Goal: Information Seeking & Learning: Learn about a topic

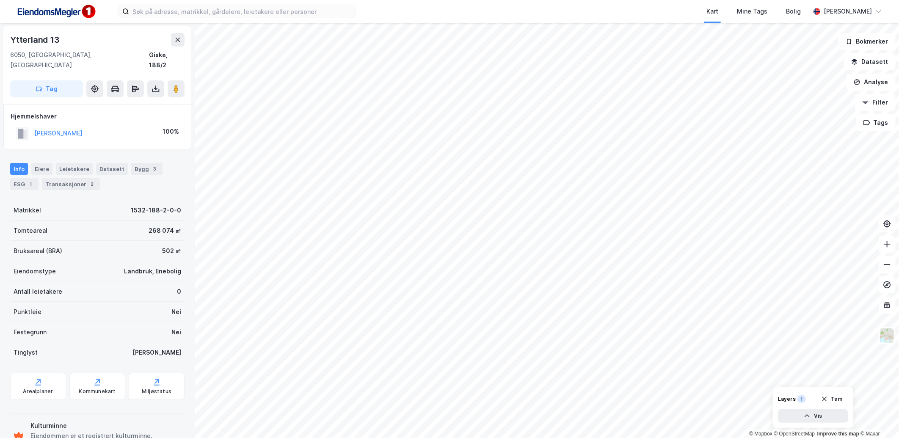
scroll to position [1, 0]
click at [222, 11] on input at bounding box center [242, 11] width 226 height 13
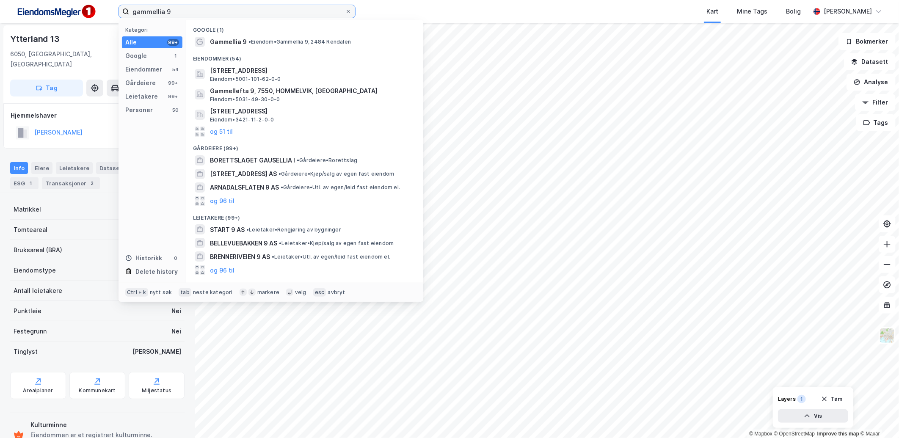
click at [154, 14] on input "gammellia 9" at bounding box center [237, 11] width 216 height 13
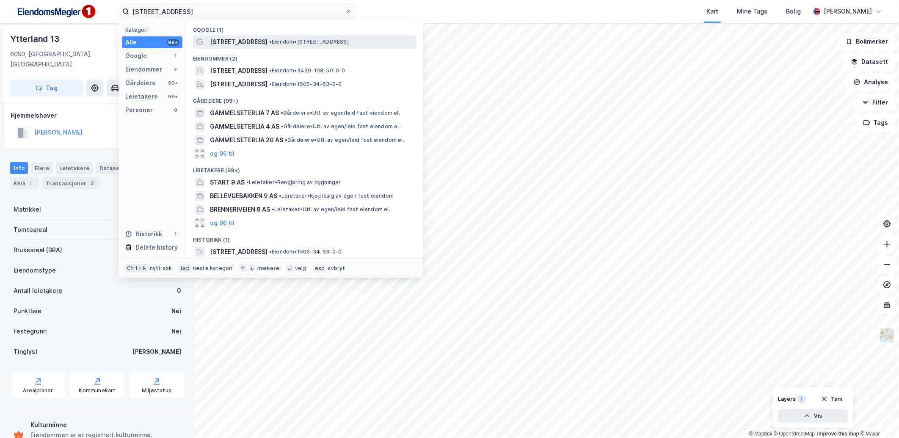
click at [247, 36] on div "[STREET_ADDRESS] • Eiendom • [STREET_ADDRESS]" at bounding box center [304, 42] width 223 height 14
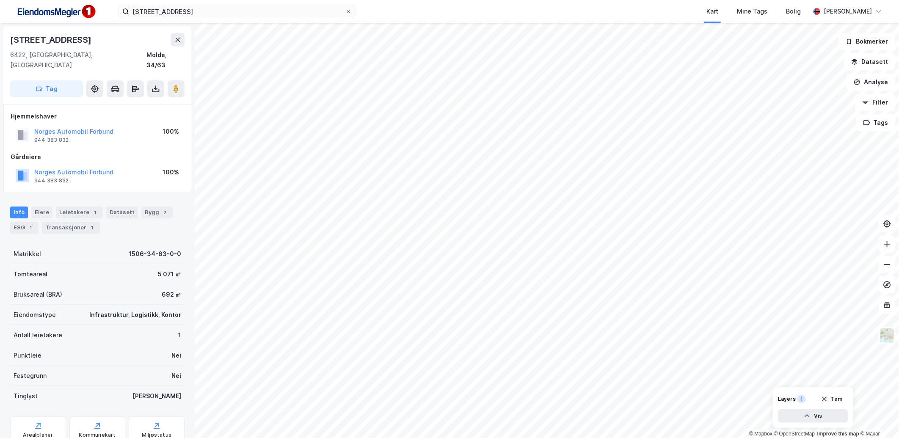
scroll to position [1, 0]
click at [858, 56] on button "Datasett" at bounding box center [870, 61] width 52 height 17
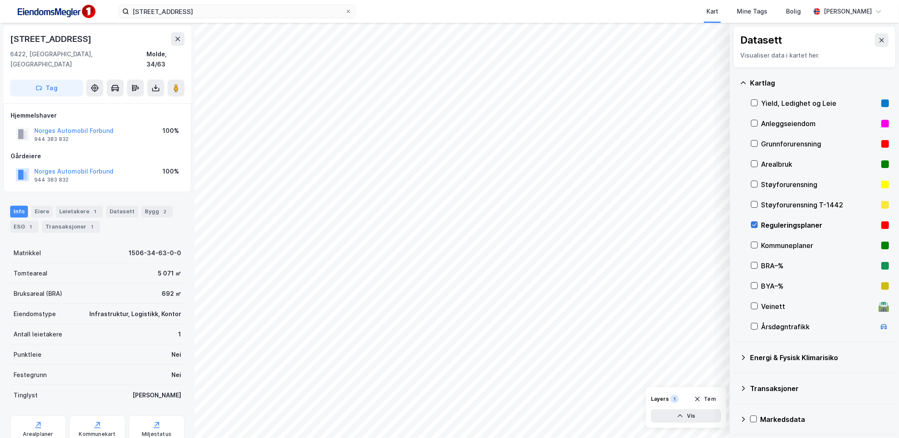
click at [754, 221] on div at bounding box center [754, 224] width 7 height 7
click at [878, 43] on icon at bounding box center [881, 40] width 7 height 7
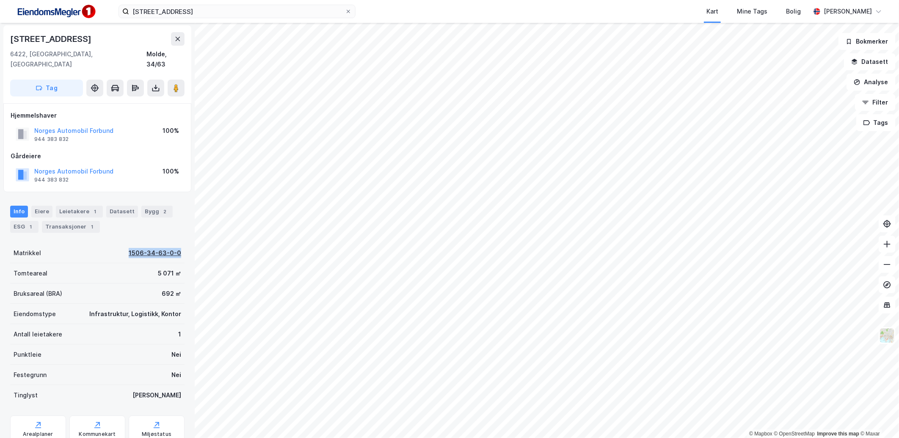
drag, startPoint x: 123, startPoint y: 240, endPoint x: 174, endPoint y: 242, distance: 51.2
click at [174, 243] on div "Matrikkel 1506-34-63-0-0" at bounding box center [97, 253] width 174 height 20
copy div "1506-34-63-0-0"
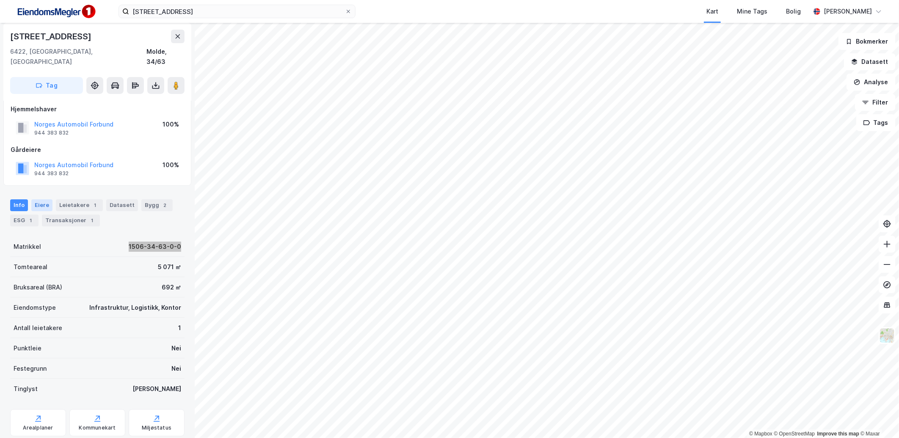
scroll to position [0, 0]
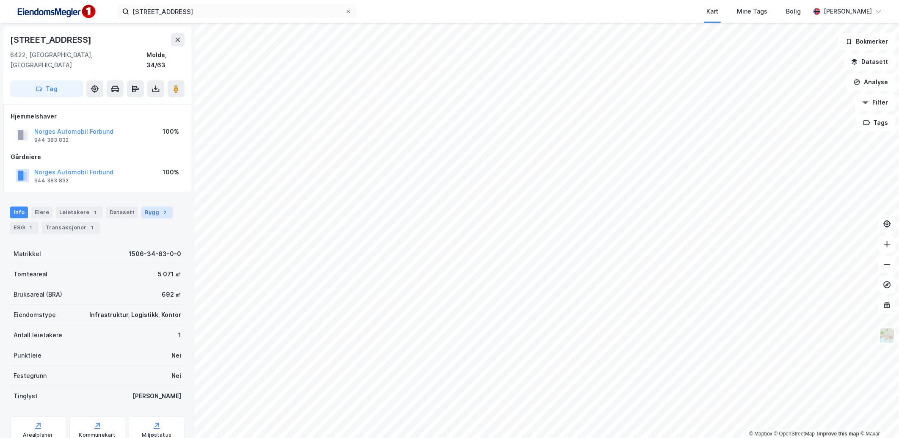
click at [141, 206] on div "Bygg 2" at bounding box center [156, 212] width 31 height 12
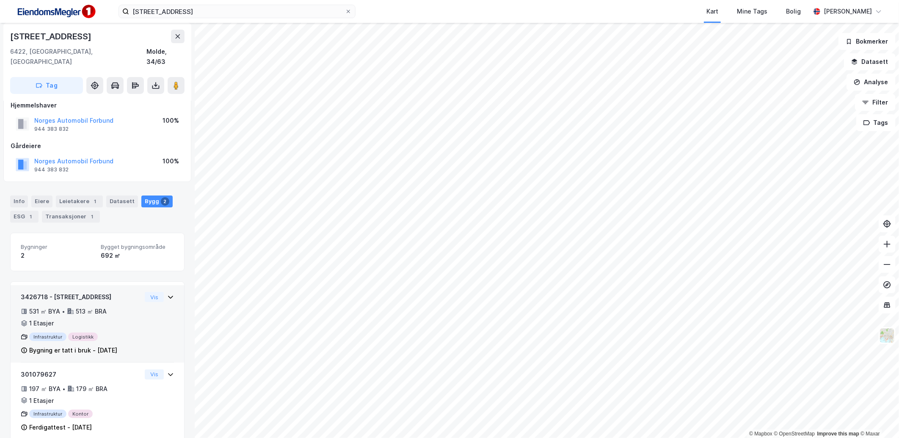
scroll to position [16, 0]
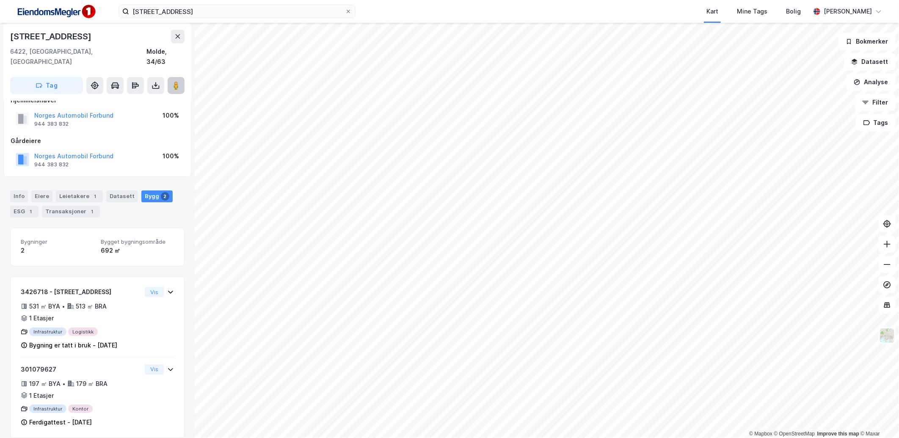
click at [179, 81] on icon at bounding box center [176, 85] width 8 height 8
click at [882, 90] on button "Analyse" at bounding box center [870, 82] width 49 height 17
click at [876, 63] on button "Datasett" at bounding box center [870, 61] width 52 height 17
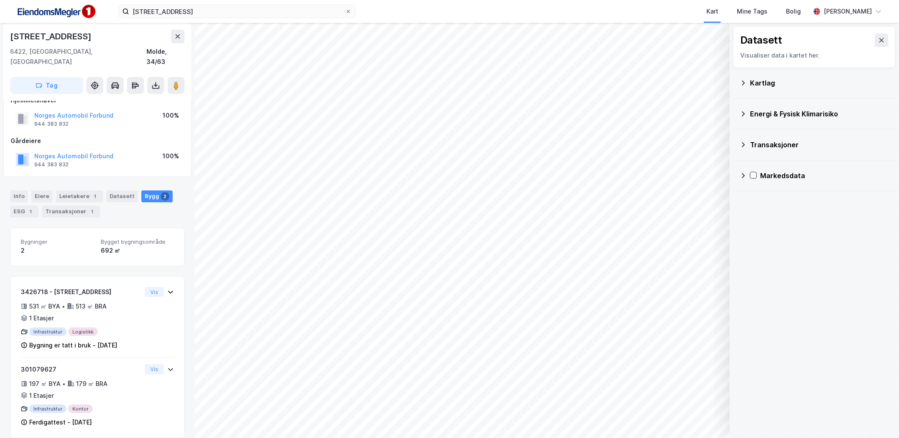
click at [739, 83] on div "Kartlag" at bounding box center [814, 83] width 162 height 31
click at [745, 85] on icon at bounding box center [743, 83] width 7 height 7
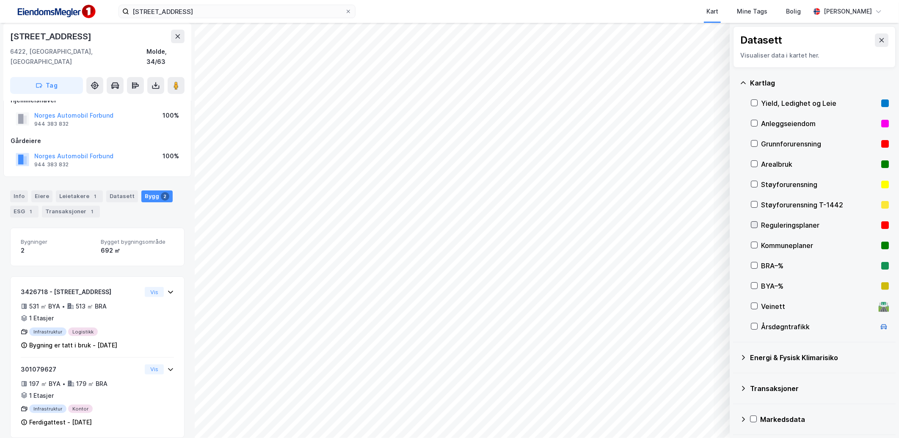
click at [756, 227] on icon at bounding box center [754, 225] width 6 height 6
click at [759, 244] on div "Kommuneplaner" at bounding box center [820, 245] width 138 height 20
click at [753, 230] on div "Reguleringsplaner" at bounding box center [820, 225] width 138 height 20
click at [764, 240] on div "Kommuneplaner" at bounding box center [819, 245] width 117 height 10
click at [878, 38] on button at bounding box center [881, 40] width 14 height 14
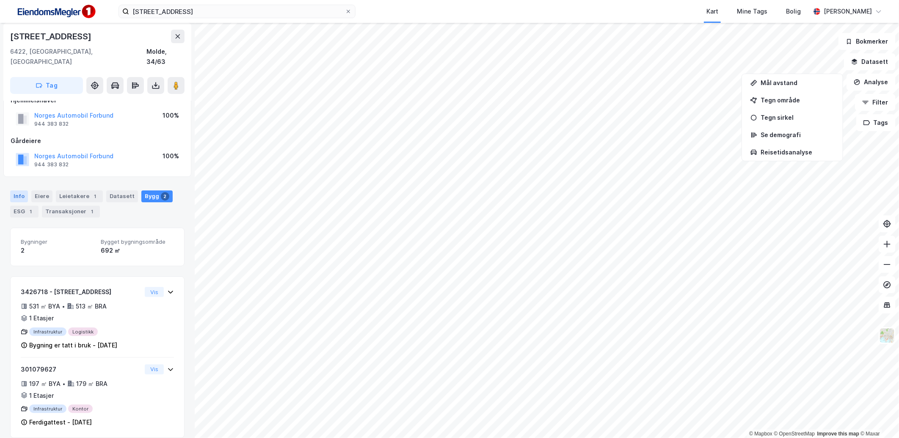
click at [19, 190] on div "Info" at bounding box center [19, 196] width 18 height 12
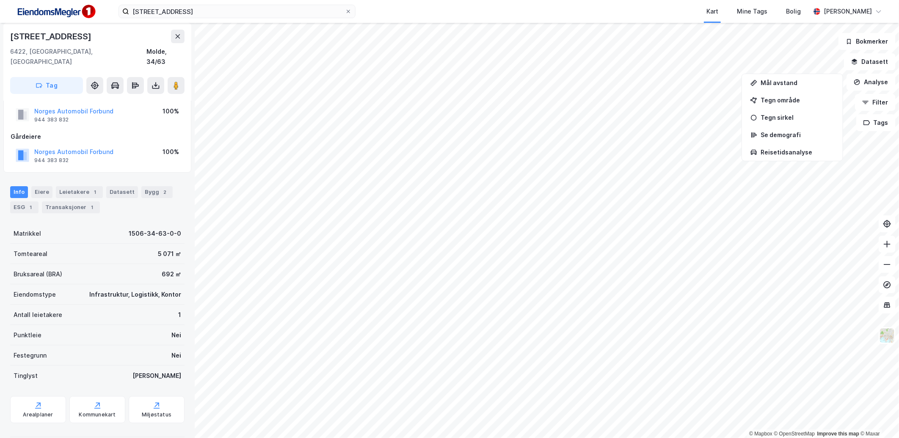
scroll to position [22, 0]
click at [40, 409] on div "Arealplaner" at bounding box center [38, 412] width 30 height 7
click at [147, 184] on div "Bygg 2" at bounding box center [156, 190] width 31 height 12
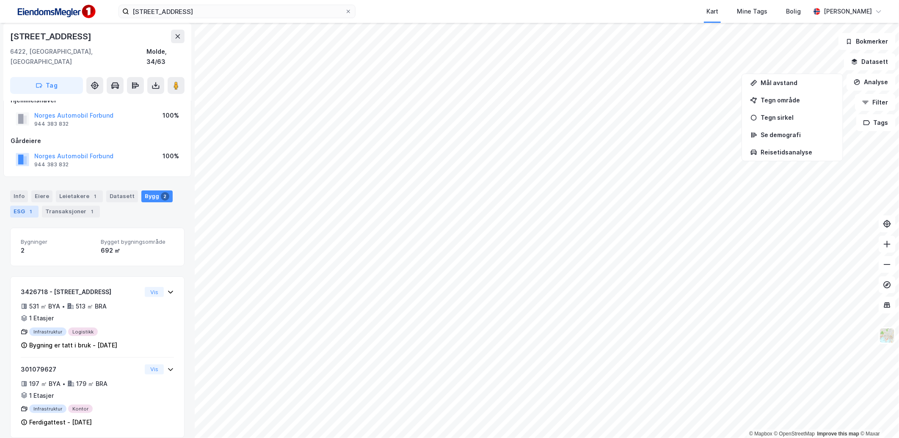
click at [26, 206] on div "ESG 1" at bounding box center [24, 212] width 28 height 12
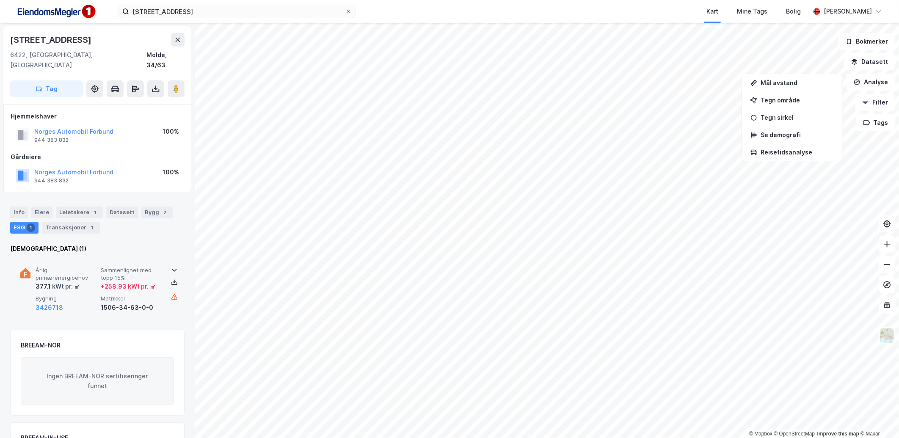
click at [172, 269] on icon at bounding box center [174, 270] width 5 height 3
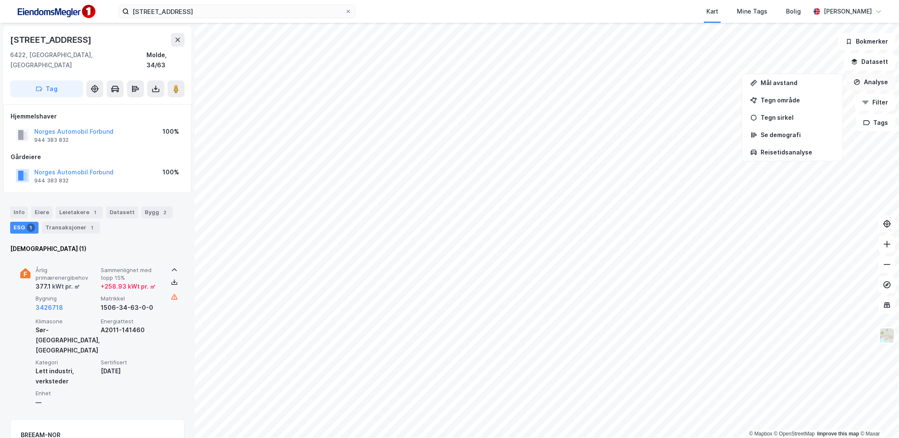
click at [864, 88] on button "Analyse" at bounding box center [870, 82] width 49 height 17
click at [49, 206] on div "Eiere" at bounding box center [41, 212] width 21 height 12
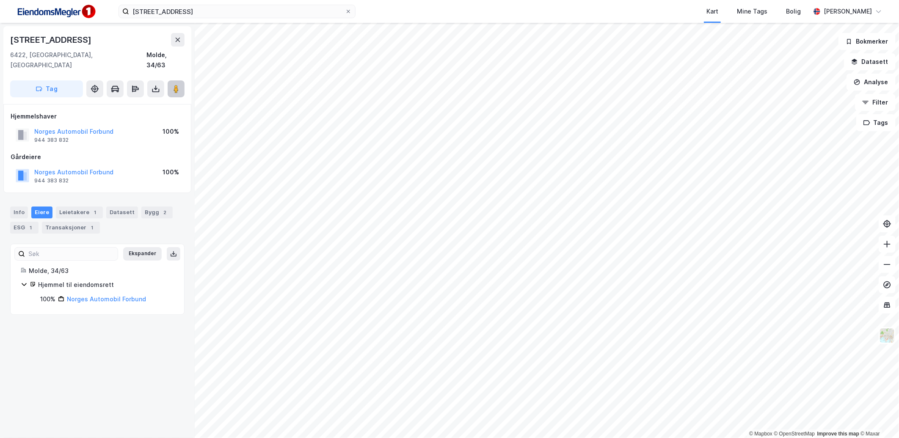
click at [179, 85] on icon at bounding box center [176, 89] width 8 height 8
click at [18, 206] on div "Info" at bounding box center [19, 212] width 18 height 12
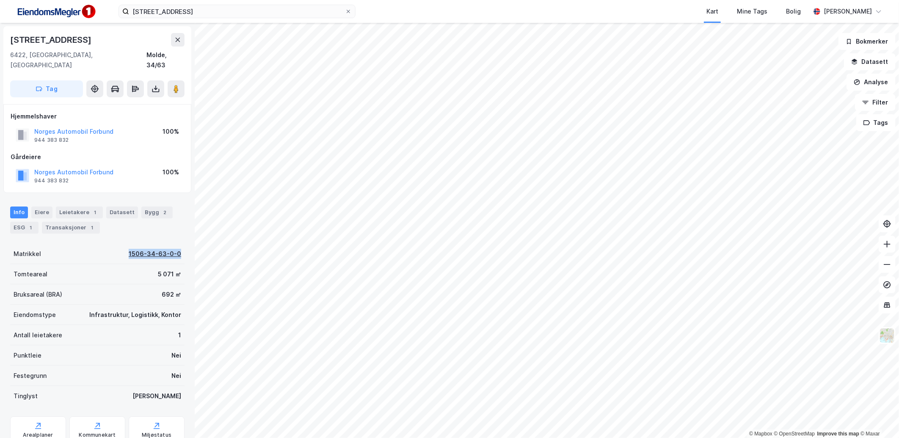
drag, startPoint x: 120, startPoint y: 246, endPoint x: 173, endPoint y: 245, distance: 52.5
click at [173, 245] on div "Matrikkel 1506-34-63-0-0" at bounding box center [97, 254] width 174 height 20
copy div "1506-34-63-0-0"
click at [137, 221] on div "Info [PERSON_NAME] 1 Datasett Bygg 2 ESG 1 Transaksjoner 1" at bounding box center [97, 219] width 174 height 27
click at [18, 222] on div "ESG 1" at bounding box center [24, 228] width 28 height 12
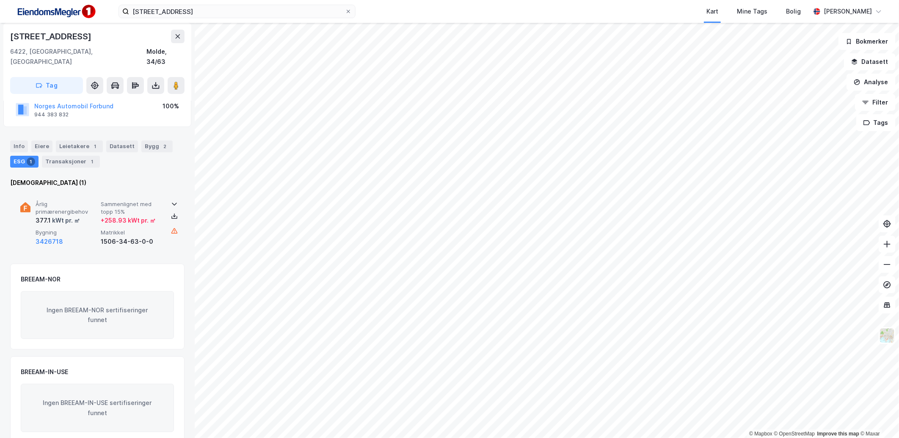
scroll to position [71, 0]
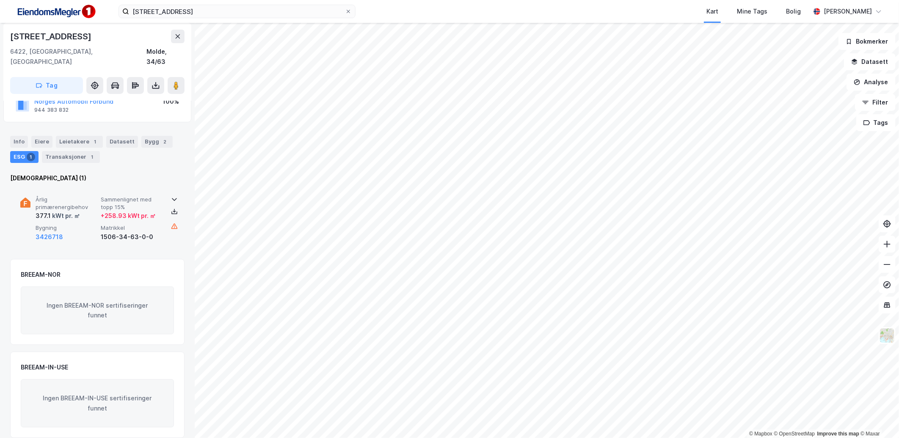
click at [136, 196] on span "Sammenlignet med topp 15%" at bounding box center [132, 203] width 62 height 15
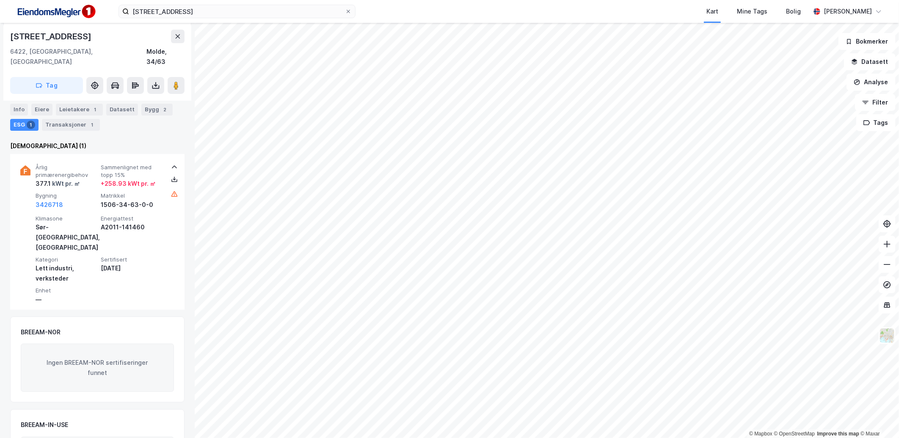
scroll to position [140, 0]
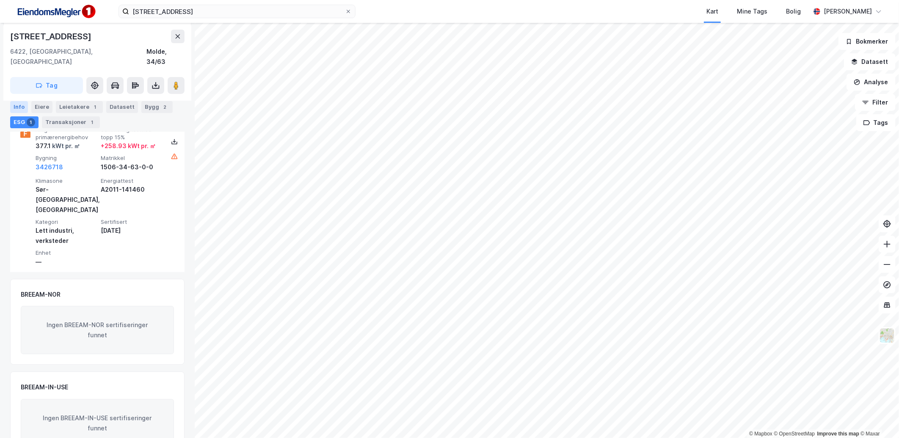
click at [25, 108] on div "Info" at bounding box center [19, 107] width 18 height 12
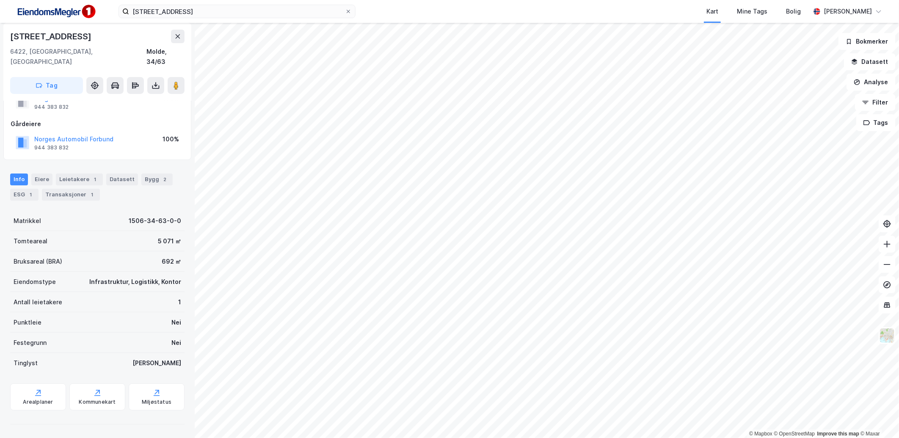
scroll to position [22, 0]
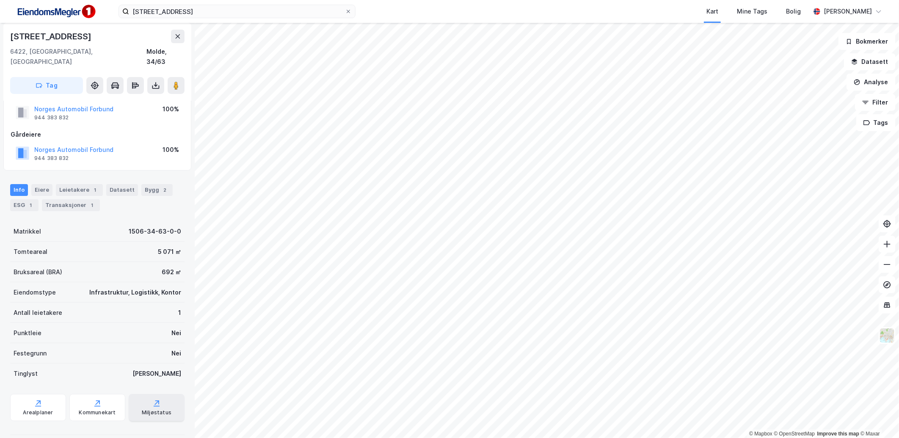
click at [154, 406] on icon at bounding box center [157, 406] width 6 height 1
click at [68, 199] on div "Transaksjoner 1" at bounding box center [71, 205] width 58 height 12
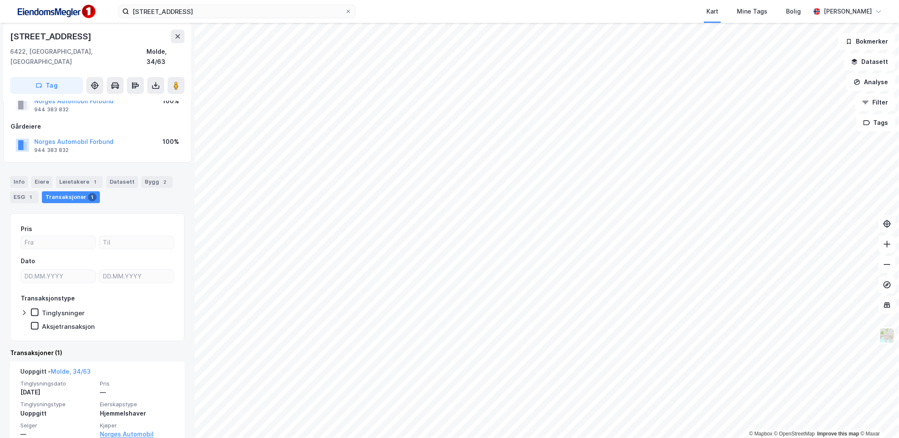
scroll to position [47, 0]
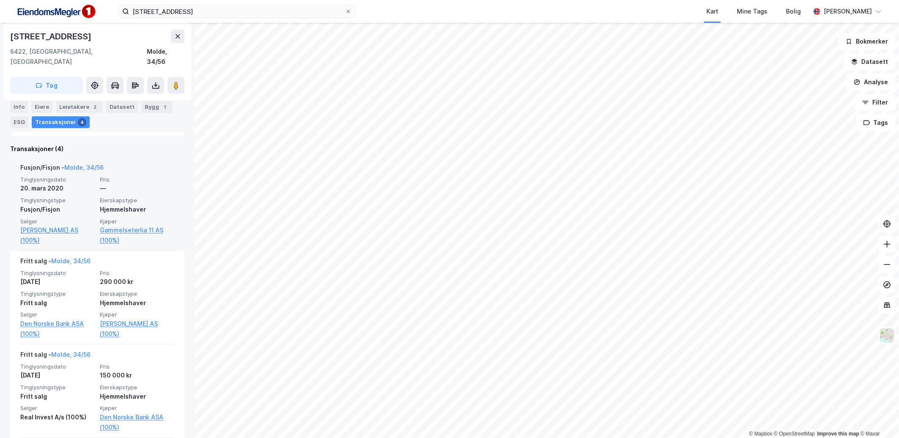
scroll to position [235, 0]
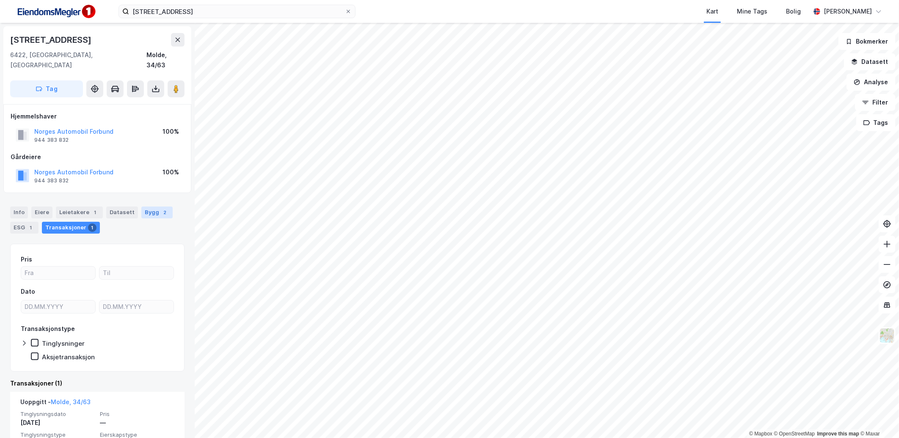
click at [141, 206] on div "Bygg 2" at bounding box center [156, 212] width 31 height 12
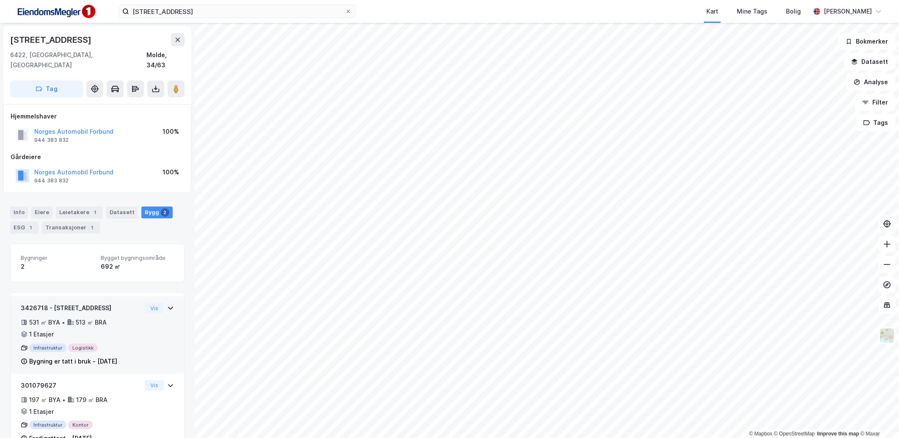
click at [158, 303] on div "Vis" at bounding box center [159, 308] width 29 height 10
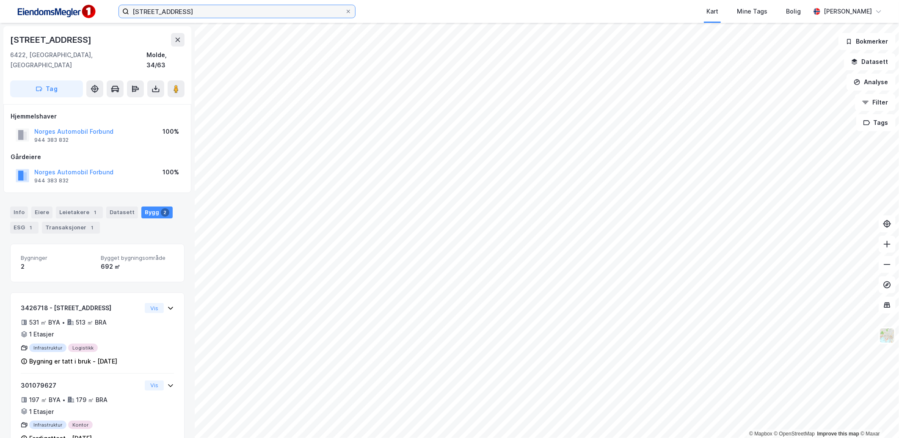
click at [234, 7] on input "[STREET_ADDRESS]" at bounding box center [237, 11] width 216 height 13
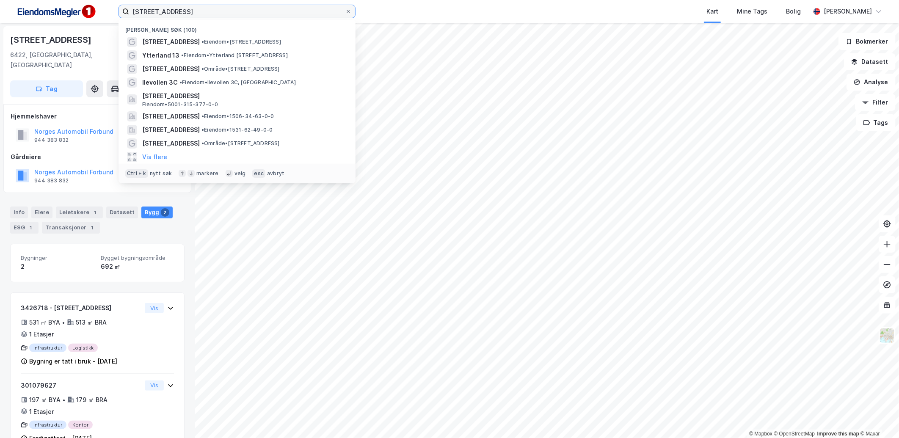
click at [234, 7] on input "[STREET_ADDRESS]" at bounding box center [237, 11] width 216 height 13
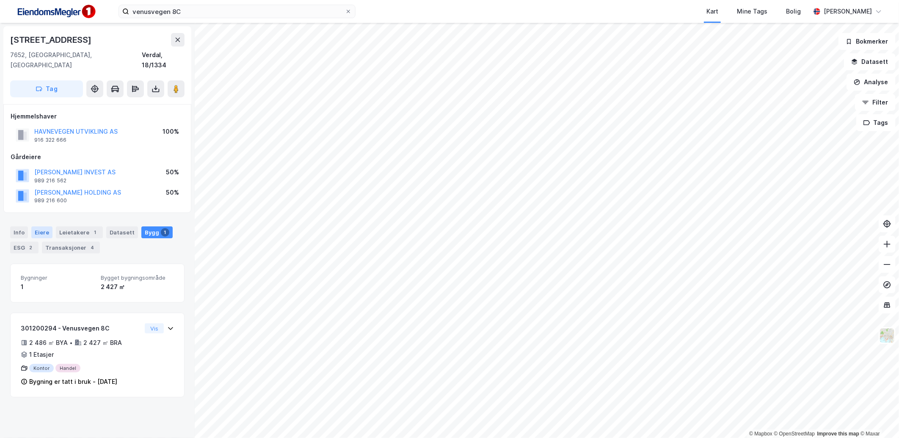
click at [35, 226] on div "Eiere" at bounding box center [41, 232] width 21 height 12
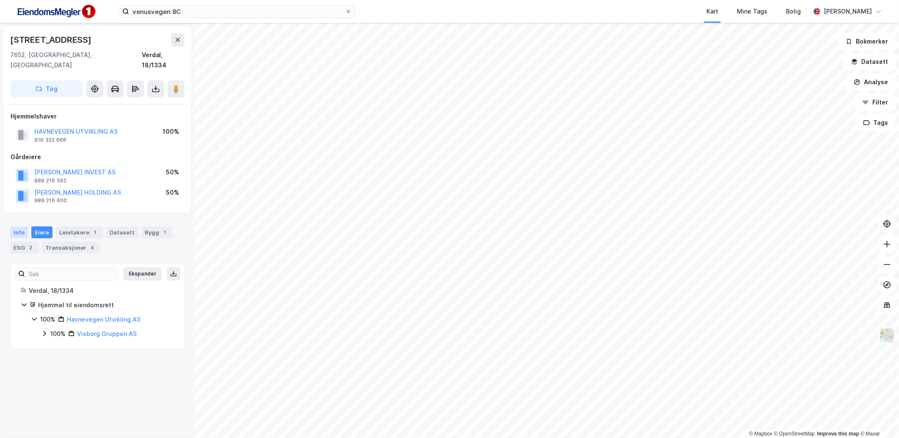
click at [15, 226] on div "Info" at bounding box center [19, 232] width 18 height 12
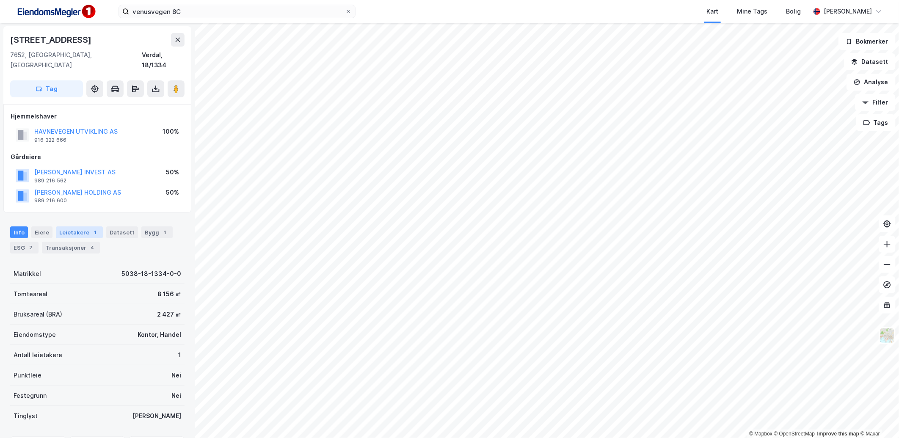
click at [64, 226] on div "Leietakere 1" at bounding box center [79, 232] width 47 height 12
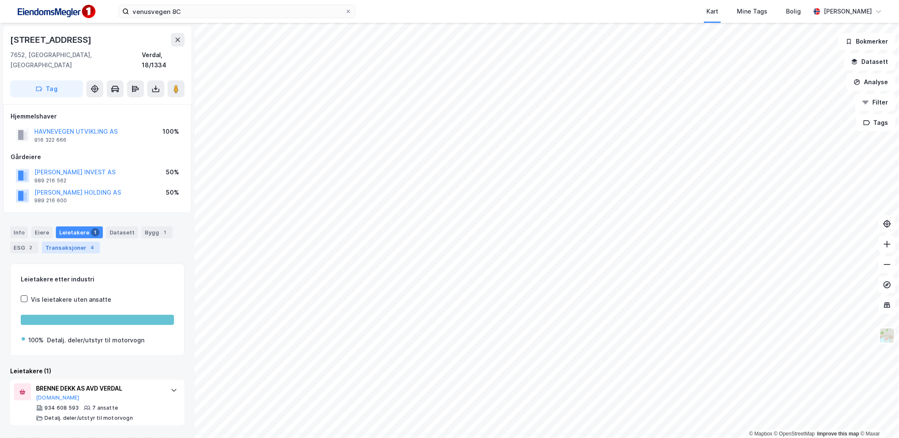
click at [65, 242] on div "Transaksjoner 4" at bounding box center [71, 248] width 58 height 12
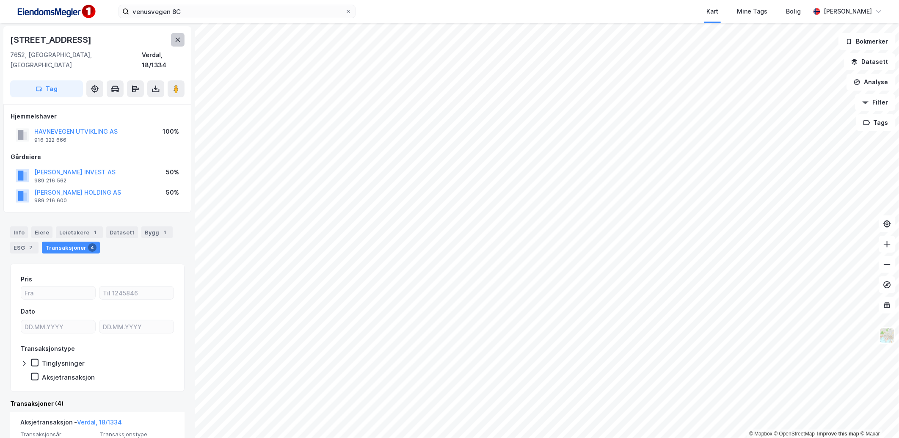
click at [176, 38] on icon at bounding box center [178, 40] width 5 height 4
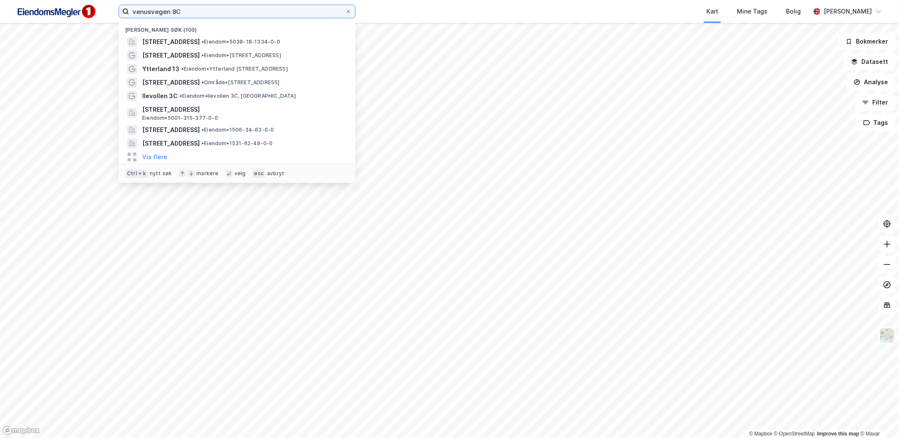
drag, startPoint x: 195, startPoint y: 13, endPoint x: 95, endPoint y: 0, distance: 101.1
click at [95, 0] on div "venusvegen 8C Nylige søk (100) [STREET_ADDRESS] • Eiendom • 5038-18-1334-0-0 [S…" at bounding box center [449, 11] width 899 height 23
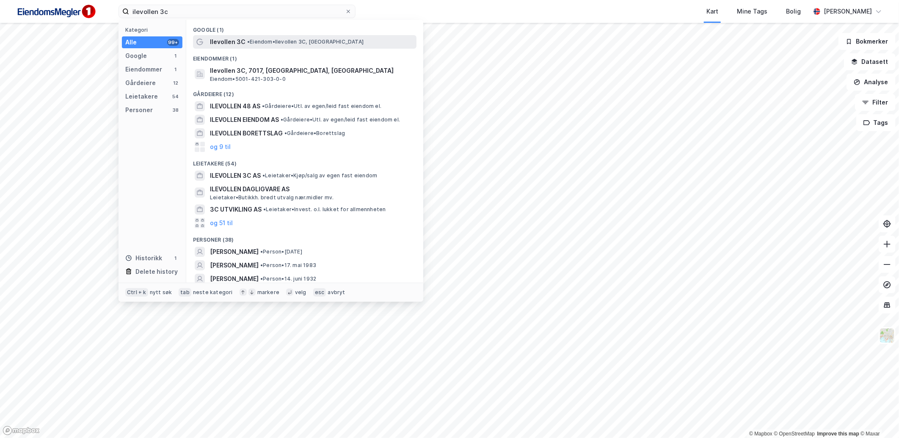
click at [289, 47] on div "Ilevollen 3C • Eiendom • Ilevollen 3C, [GEOGRAPHIC_DATA]" at bounding box center [312, 42] width 205 height 10
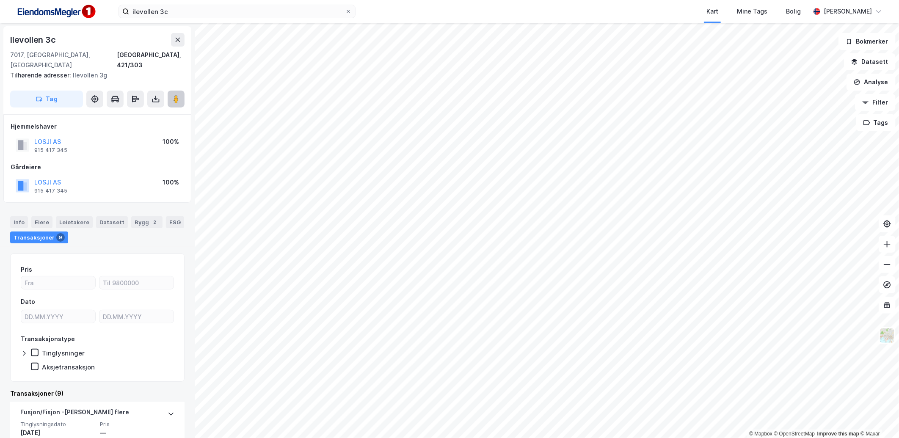
click at [172, 95] on icon at bounding box center [176, 99] width 8 height 8
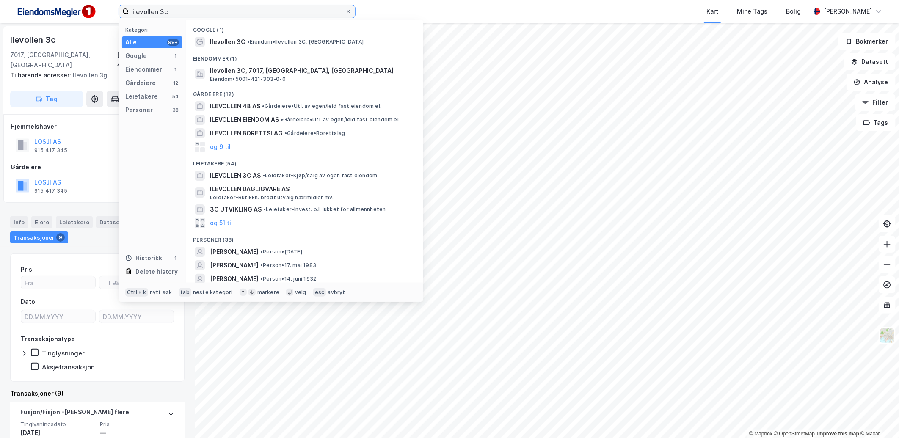
click at [170, 10] on input "ilevollen 3c" at bounding box center [237, 11] width 216 height 13
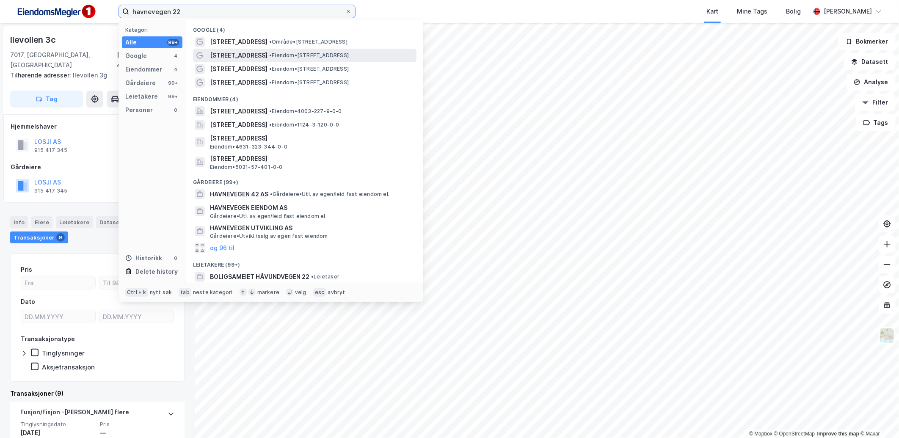
type input "havnevegen 22"
click at [346, 56] on span "• Eiendom • [STREET_ADDRESS]" at bounding box center [309, 55] width 80 height 7
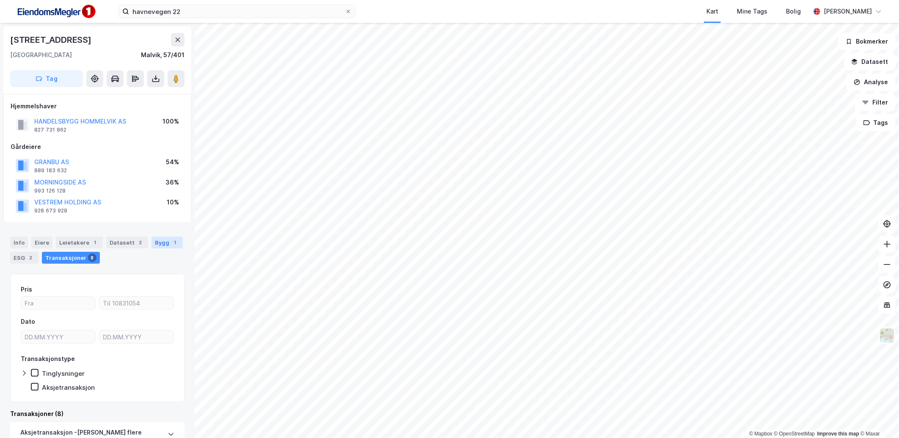
click at [157, 241] on div "Bygg 1" at bounding box center [166, 242] width 31 height 12
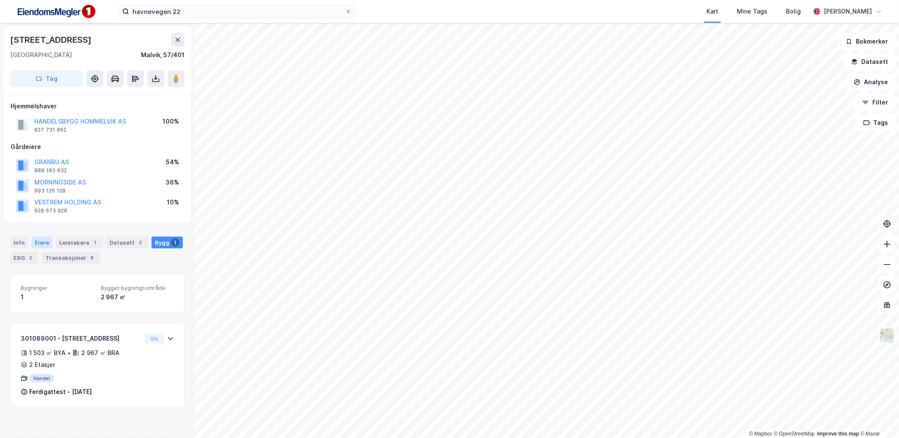
click at [42, 237] on div "Eiere" at bounding box center [41, 242] width 21 height 12
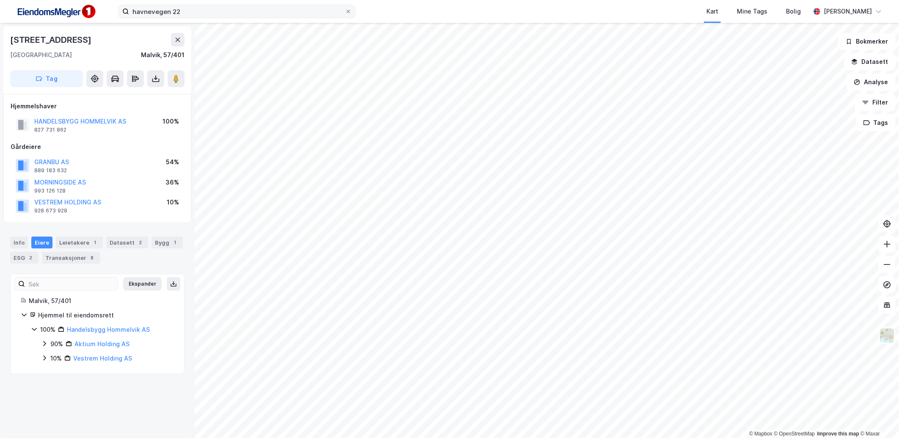
click at [349, 14] on div at bounding box center [348, 11] width 5 height 7
click at [345, 14] on input "havnevegen 22" at bounding box center [237, 11] width 216 height 13
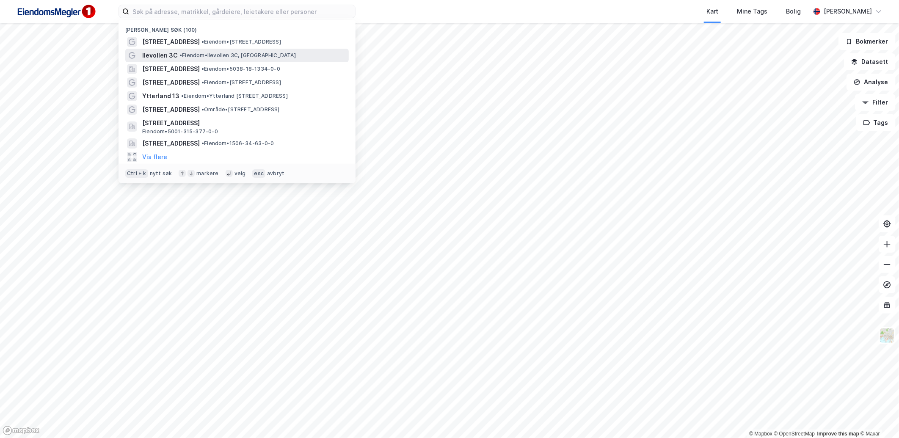
click at [192, 60] on div "Ilevollen 3C • Eiendom • Ilevollen 3C, [GEOGRAPHIC_DATA]" at bounding box center [244, 55] width 205 height 10
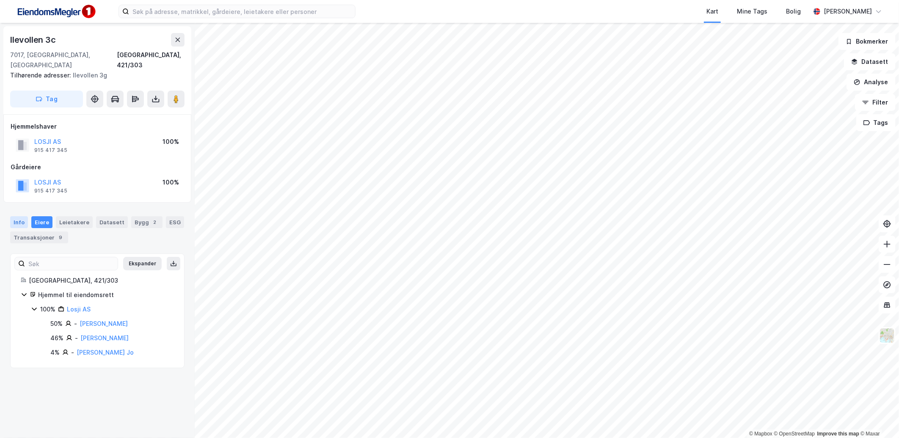
click at [20, 216] on div "Info" at bounding box center [19, 222] width 18 height 12
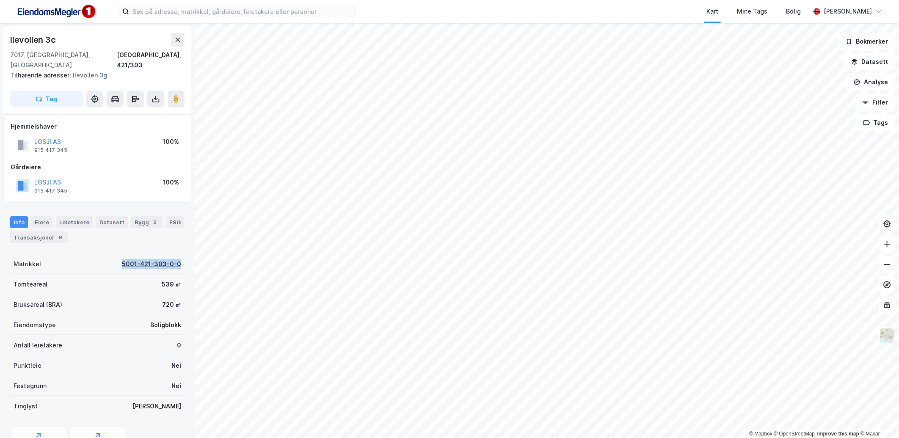
drag, startPoint x: 114, startPoint y: 248, endPoint x: 173, endPoint y: 254, distance: 59.5
click at [173, 254] on div "Matrikkel 5001-421-303-0-0" at bounding box center [97, 263] width 174 height 20
copy div "5001-421-303-0-0"
click at [131, 216] on div "Bygg 2" at bounding box center [146, 222] width 31 height 12
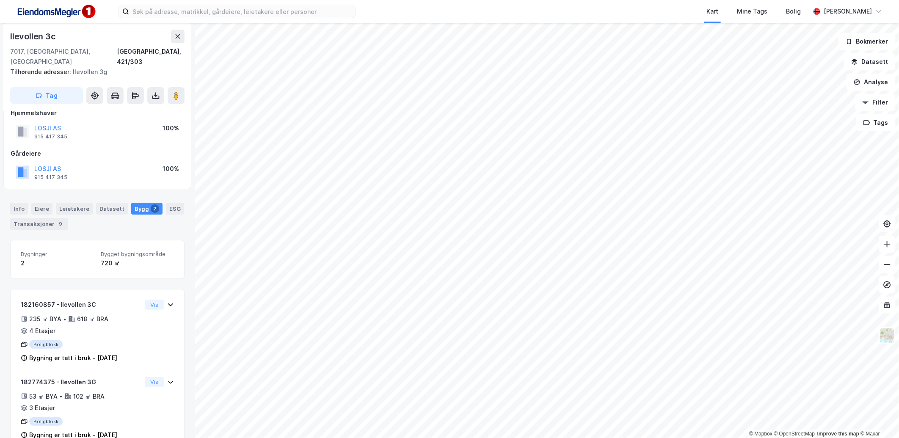
scroll to position [26, 0]
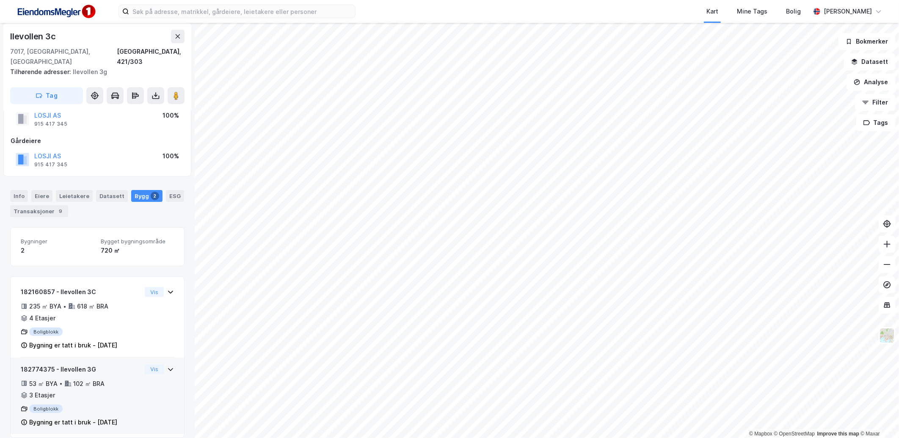
click at [138, 375] on div "182774375 - Ilevollen 3G 53 ㎡ BYA • 102 ㎡ BRA • 3 Etasjer Boligblokk Bygning er…" at bounding box center [97, 399] width 153 height 70
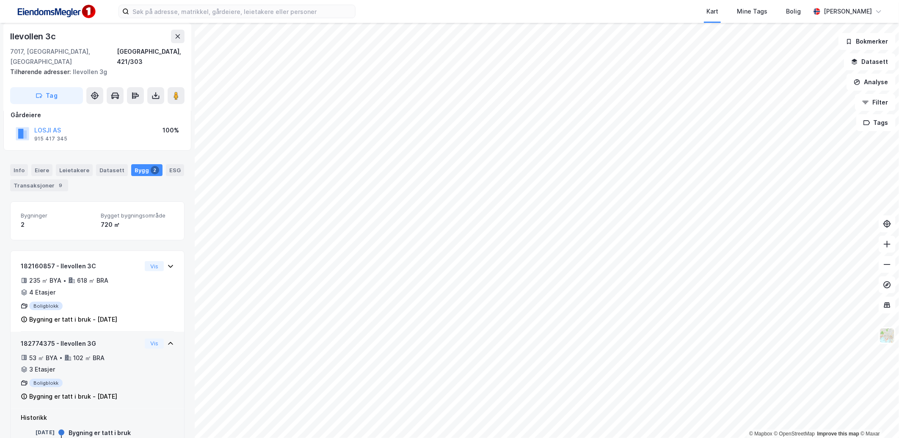
scroll to position [91, 0]
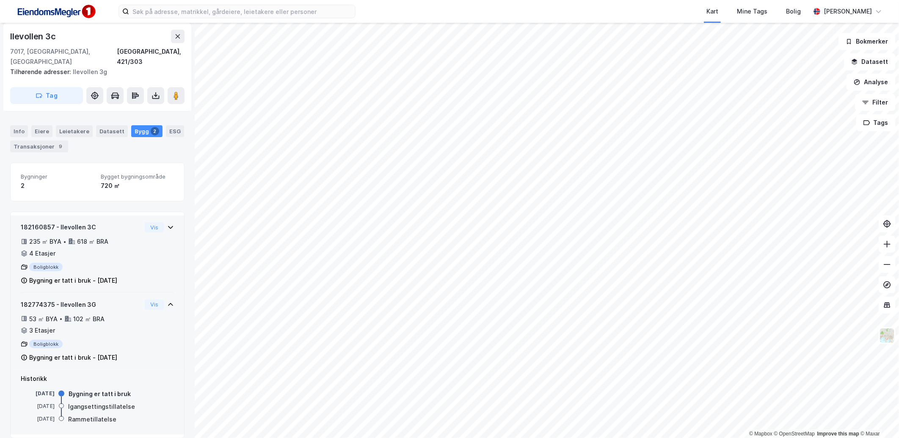
click at [124, 325] on div "53 ㎡ BYA • 102 ㎡ BRA • 3 Etasjer" at bounding box center [81, 325] width 121 height 22
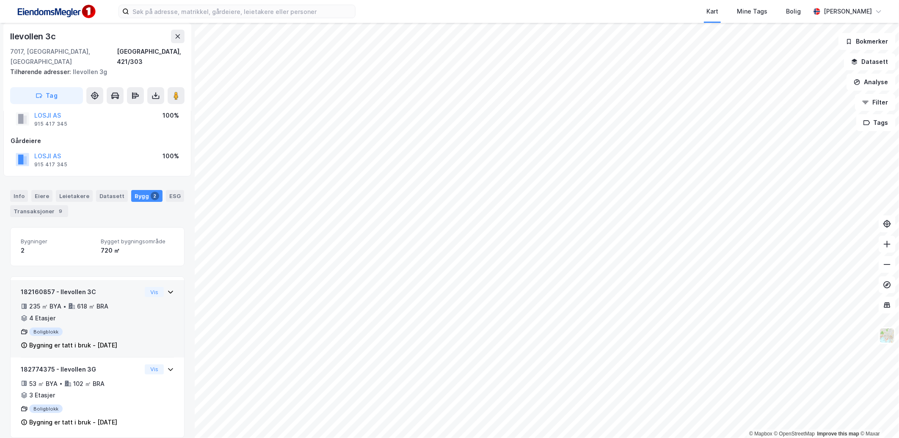
click at [117, 340] on div "Bygning er tatt i bruk - [DATE]" at bounding box center [73, 345] width 88 height 10
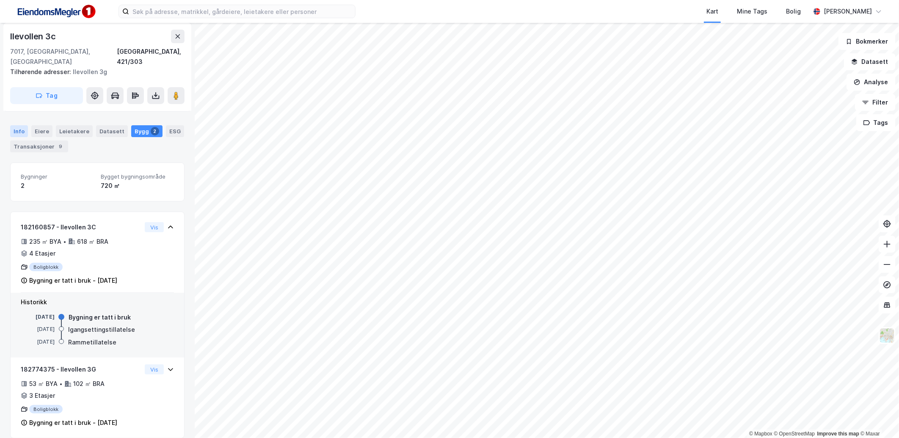
click at [23, 125] on div "Info" at bounding box center [19, 131] width 18 height 12
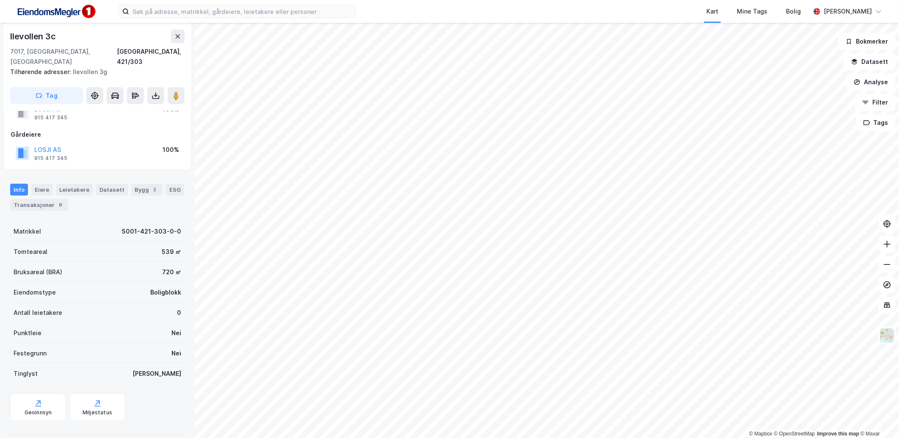
scroll to position [32, 0]
click at [41, 394] on div "Geoinnsyn" at bounding box center [38, 407] width 56 height 27
drag, startPoint x: 157, startPoint y: 176, endPoint x: 149, endPoint y: 179, distance: 8.2
click at [157, 184] on div "Info [PERSON_NAME] Datasett Bygg 2 ESG Transaksjoner 9" at bounding box center [97, 197] width 174 height 27
click at [151, 186] on div "2" at bounding box center [155, 190] width 8 height 8
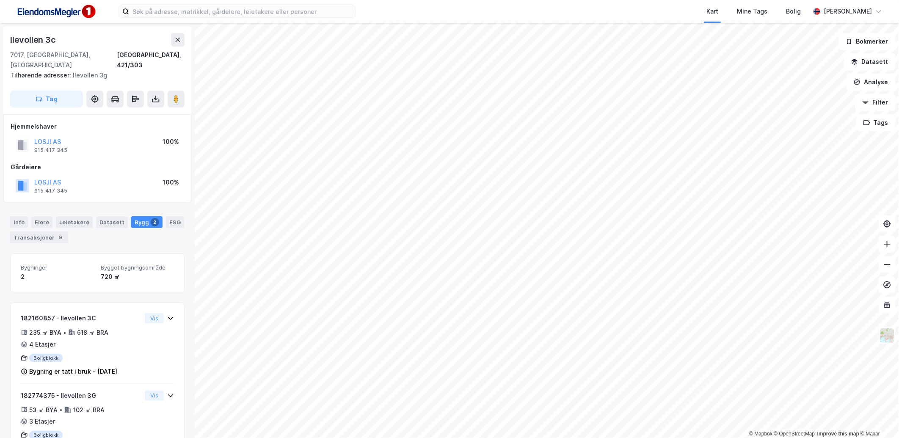
scroll to position [26, 0]
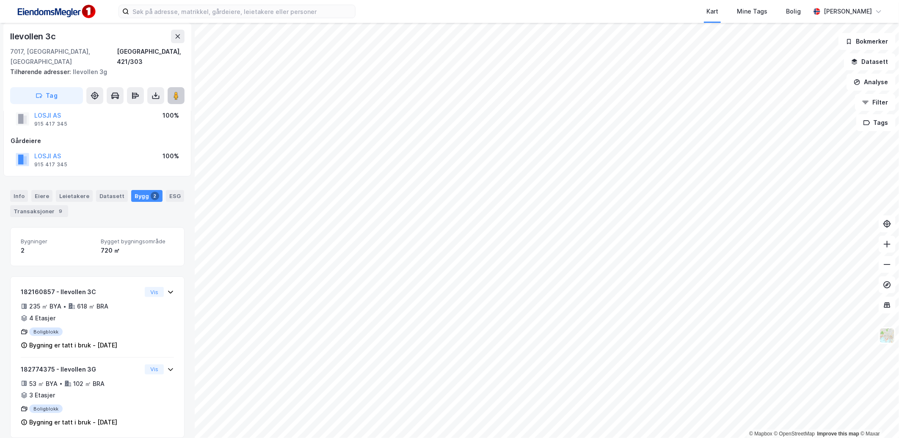
click at [174, 91] on image at bounding box center [175, 95] width 5 height 8
click at [20, 190] on div "Info" at bounding box center [19, 196] width 18 height 12
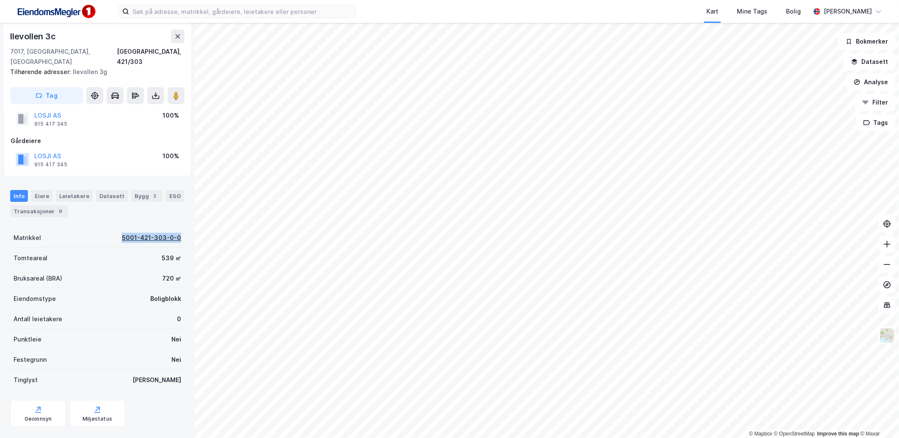
drag, startPoint x: 116, startPoint y: 227, endPoint x: 174, endPoint y: 227, distance: 58.0
click at [174, 227] on div "Matrikkel 5001-421-303-0-0" at bounding box center [97, 237] width 174 height 20
copy div "5001-421-303-0-0"
click at [36, 190] on div "Eiere" at bounding box center [41, 196] width 21 height 12
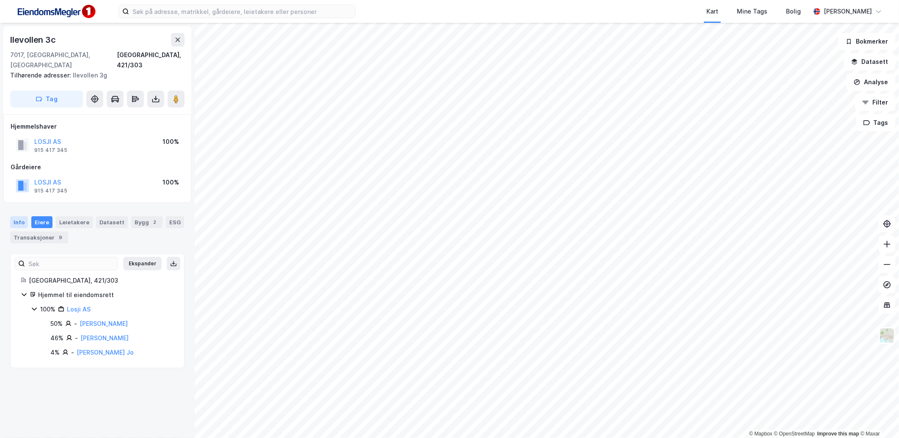
click at [16, 216] on div "Info" at bounding box center [19, 222] width 18 height 12
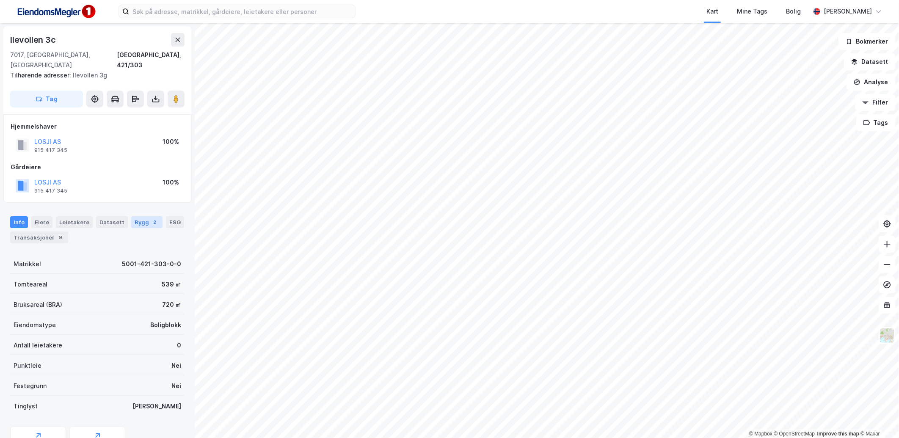
click at [151, 218] on div "2" at bounding box center [155, 222] width 8 height 8
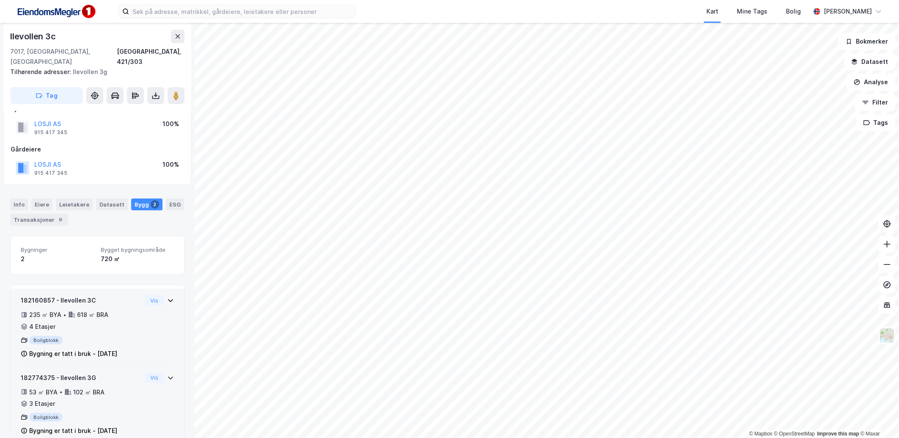
scroll to position [26, 0]
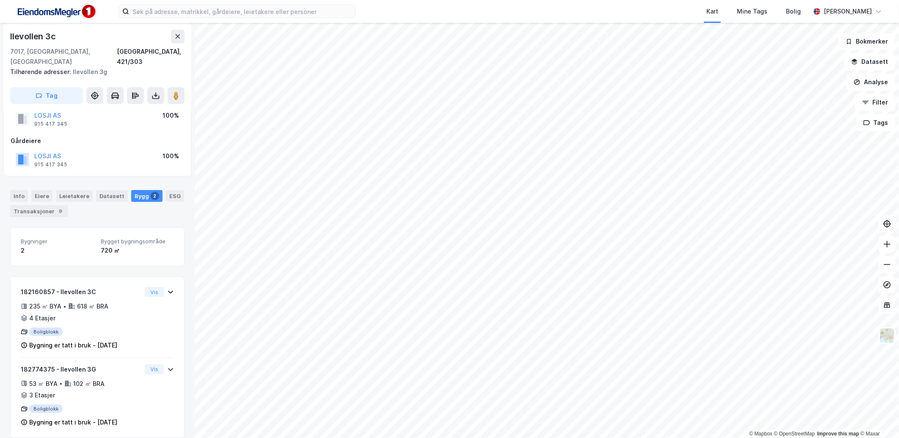
click at [121, 216] on div "Info Eiere Leietakere Datasett Bygg 2 ESG Transaksjoner 9 Bygninger 2 Bygget by…" at bounding box center [97, 309] width 174 height 258
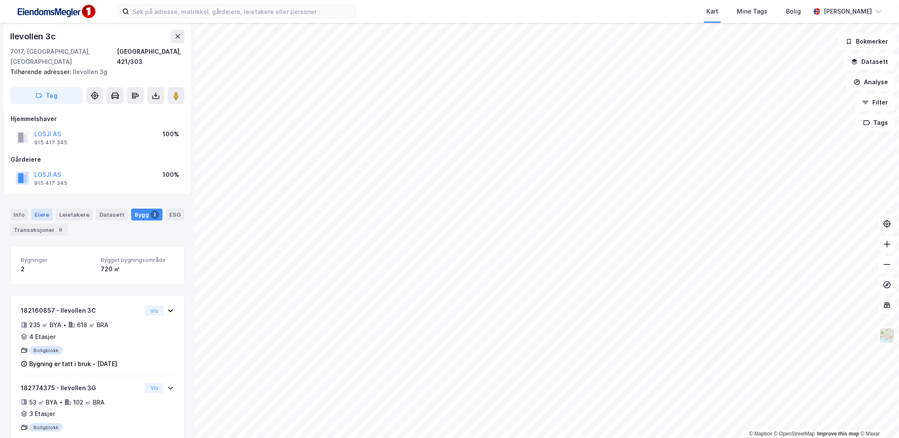
scroll to position [0, 0]
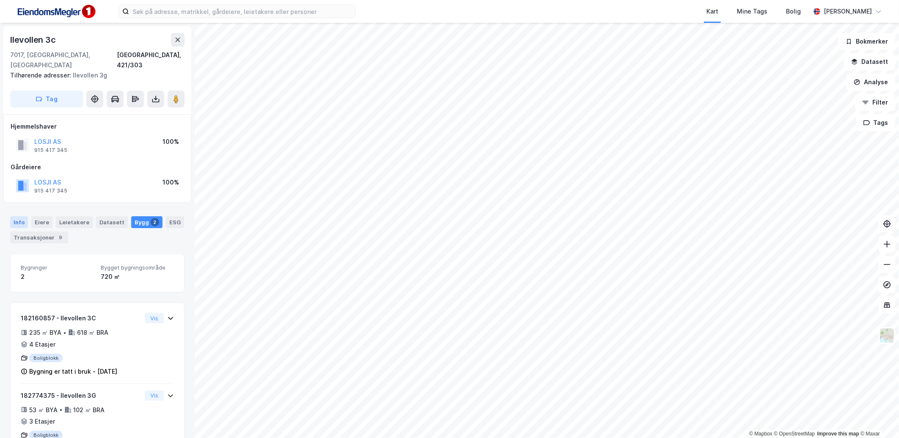
click at [14, 216] on div "Info" at bounding box center [19, 222] width 18 height 12
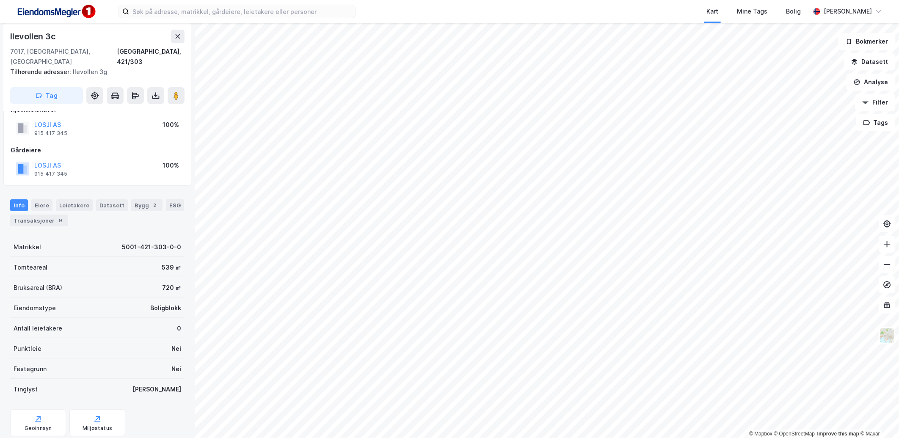
scroll to position [32, 0]
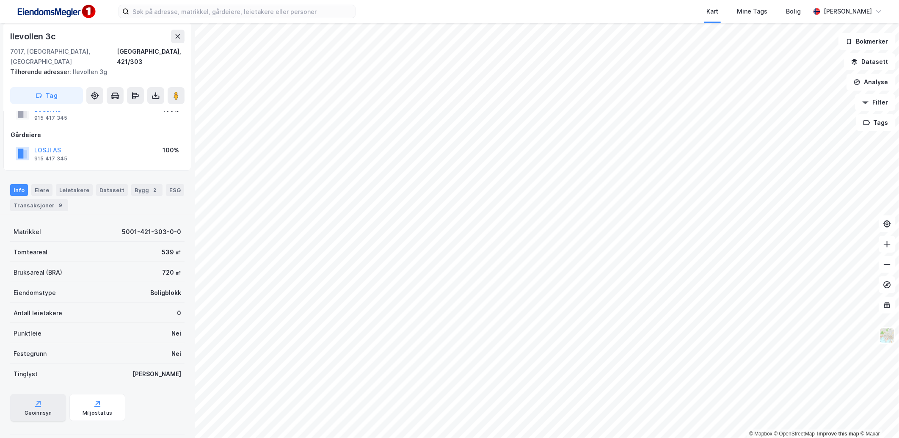
click at [32, 410] on div "Geoinnsyn" at bounding box center [38, 413] width 27 height 7
click at [138, 184] on div "Bygg 2" at bounding box center [146, 190] width 31 height 12
